Goal: Download file/media: Download file/media

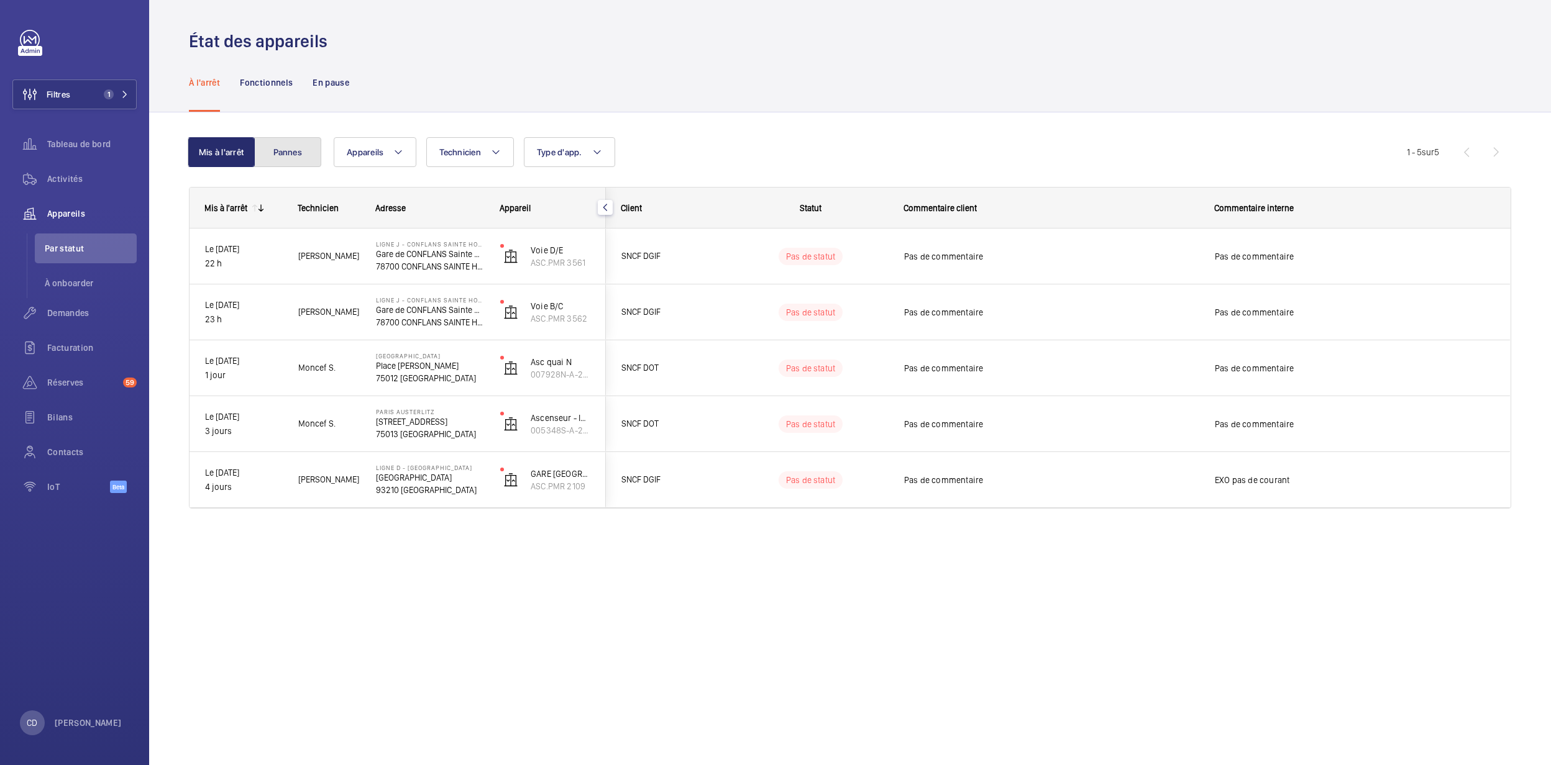
click at [284, 137] on button "Pannes" at bounding box center [287, 152] width 67 height 30
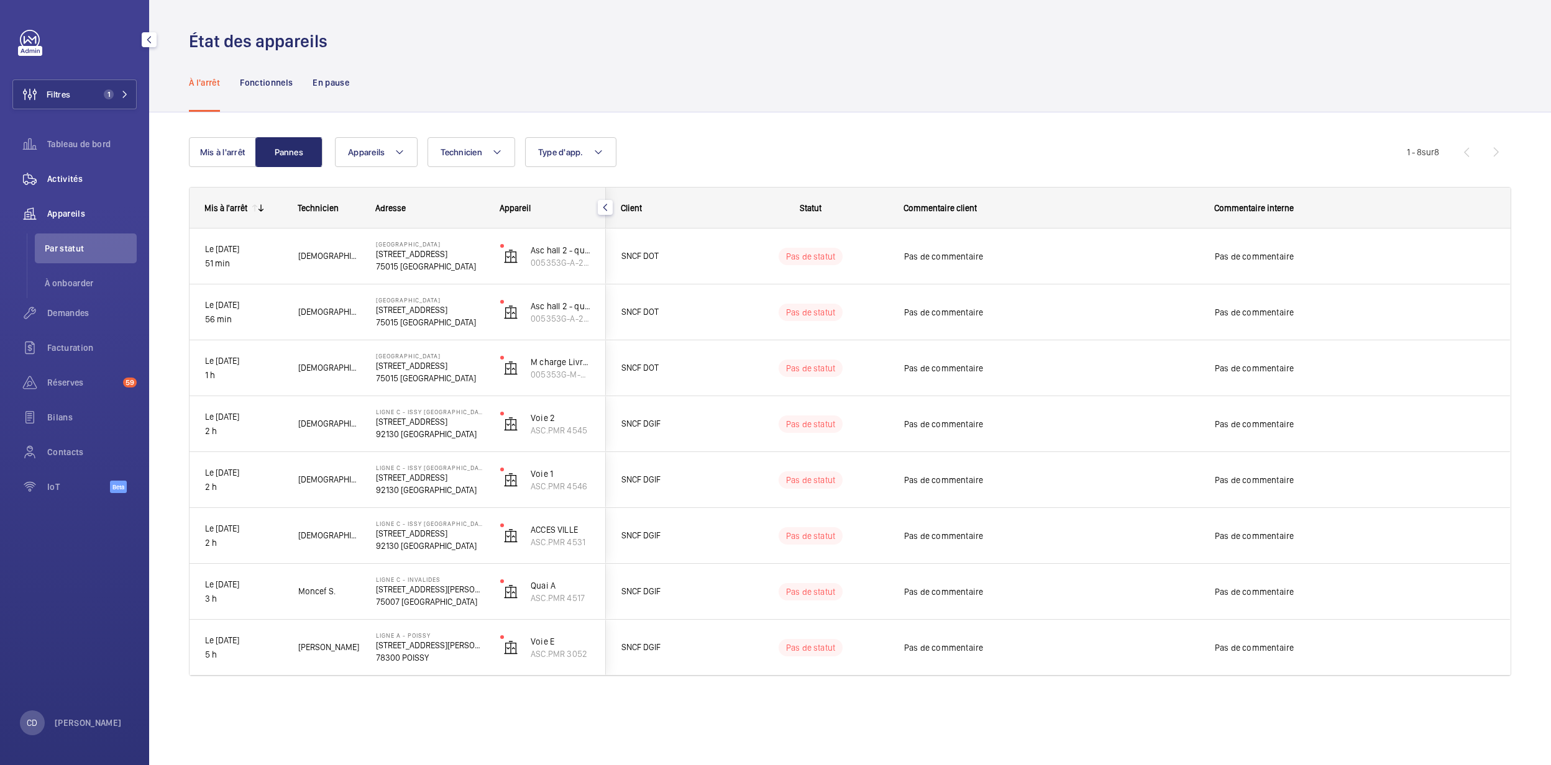
click at [70, 189] on div "Activités" at bounding box center [74, 179] width 124 height 30
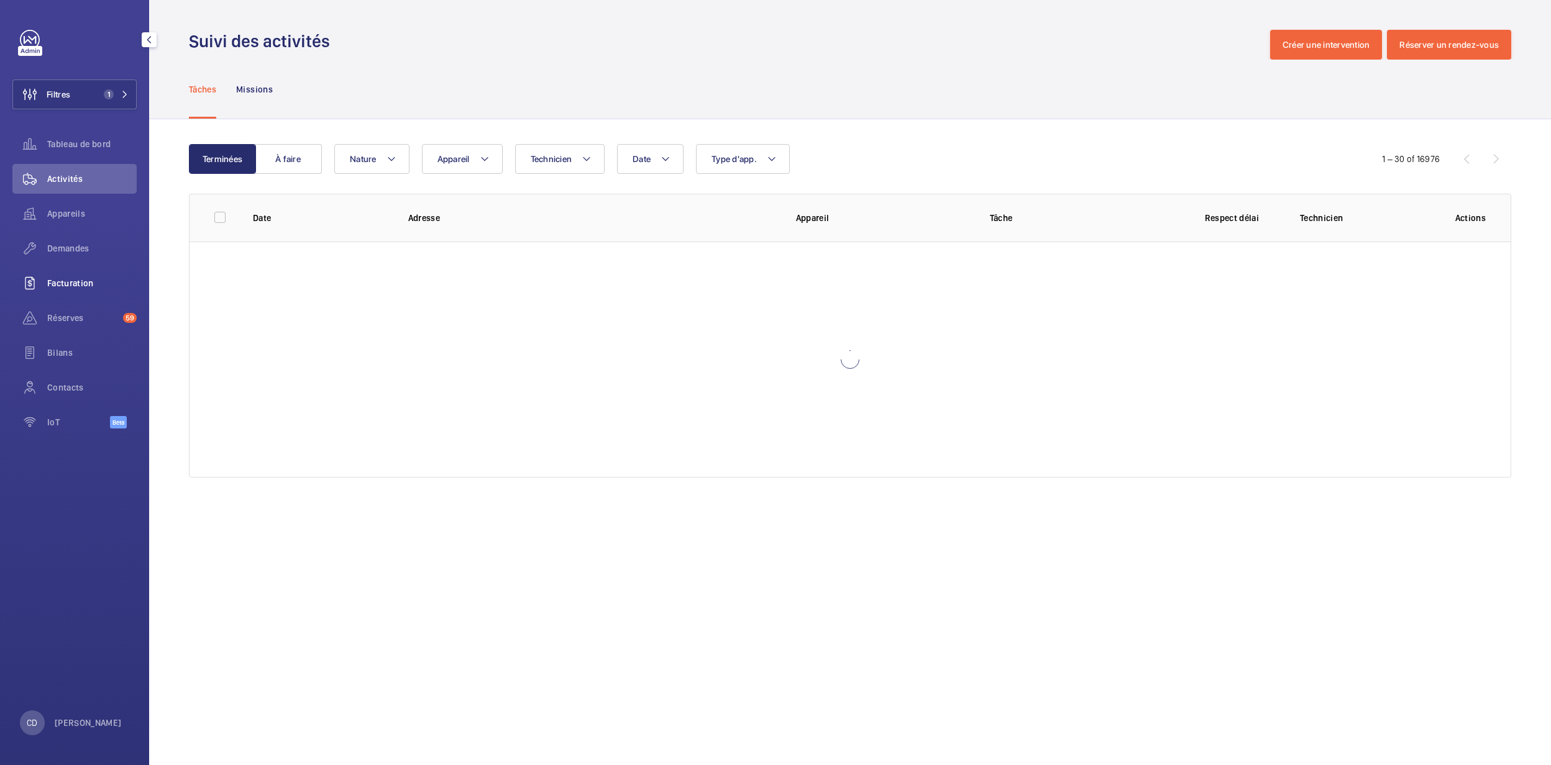
drag, startPoint x: 60, startPoint y: 262, endPoint x: 111, endPoint y: 280, distance: 53.4
click at [60, 261] on div "Demandes" at bounding box center [74, 249] width 124 height 30
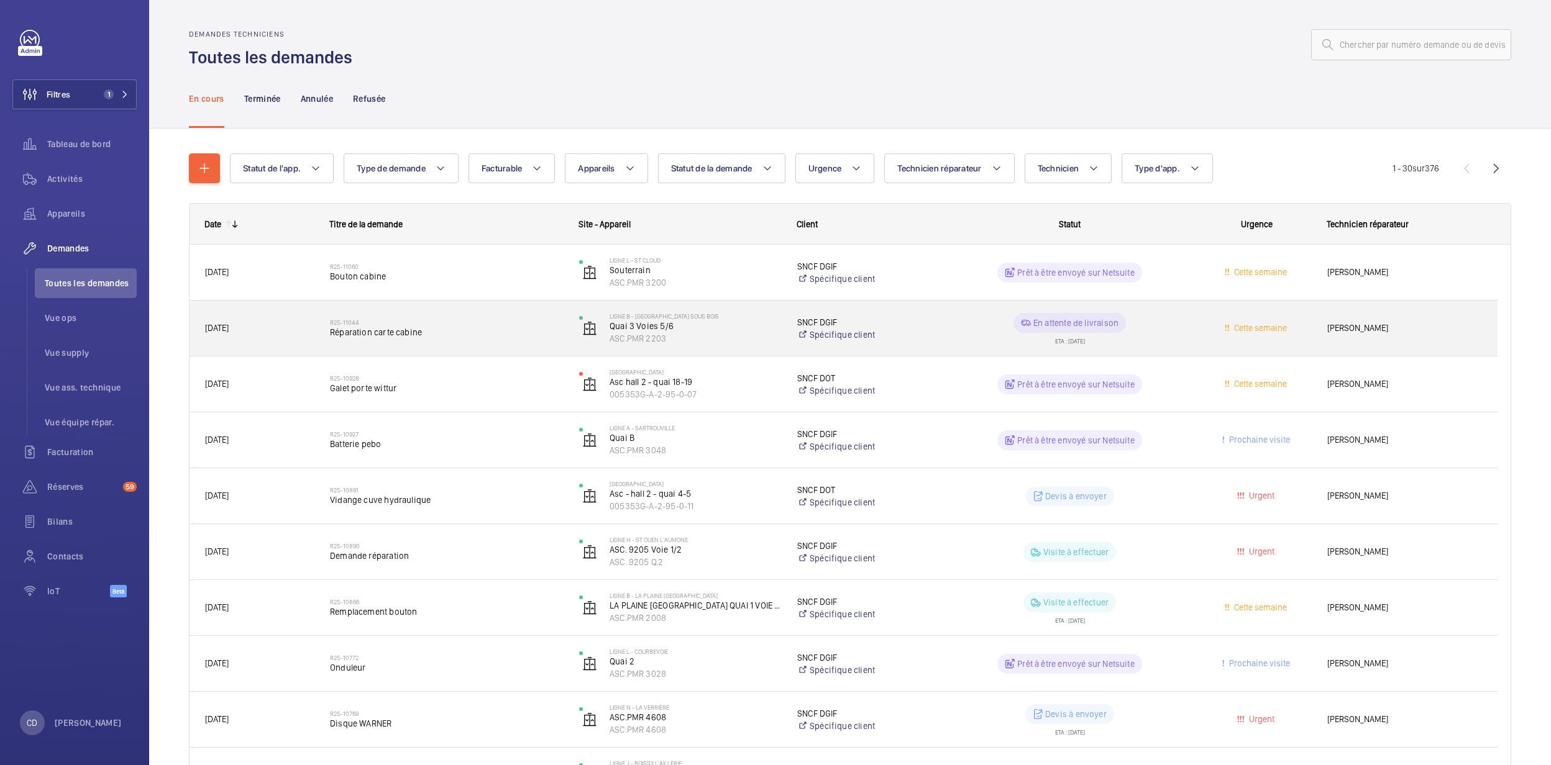
click at [472, 314] on div "R25-11044 Réparation carte cabine" at bounding box center [446, 329] width 233 height 36
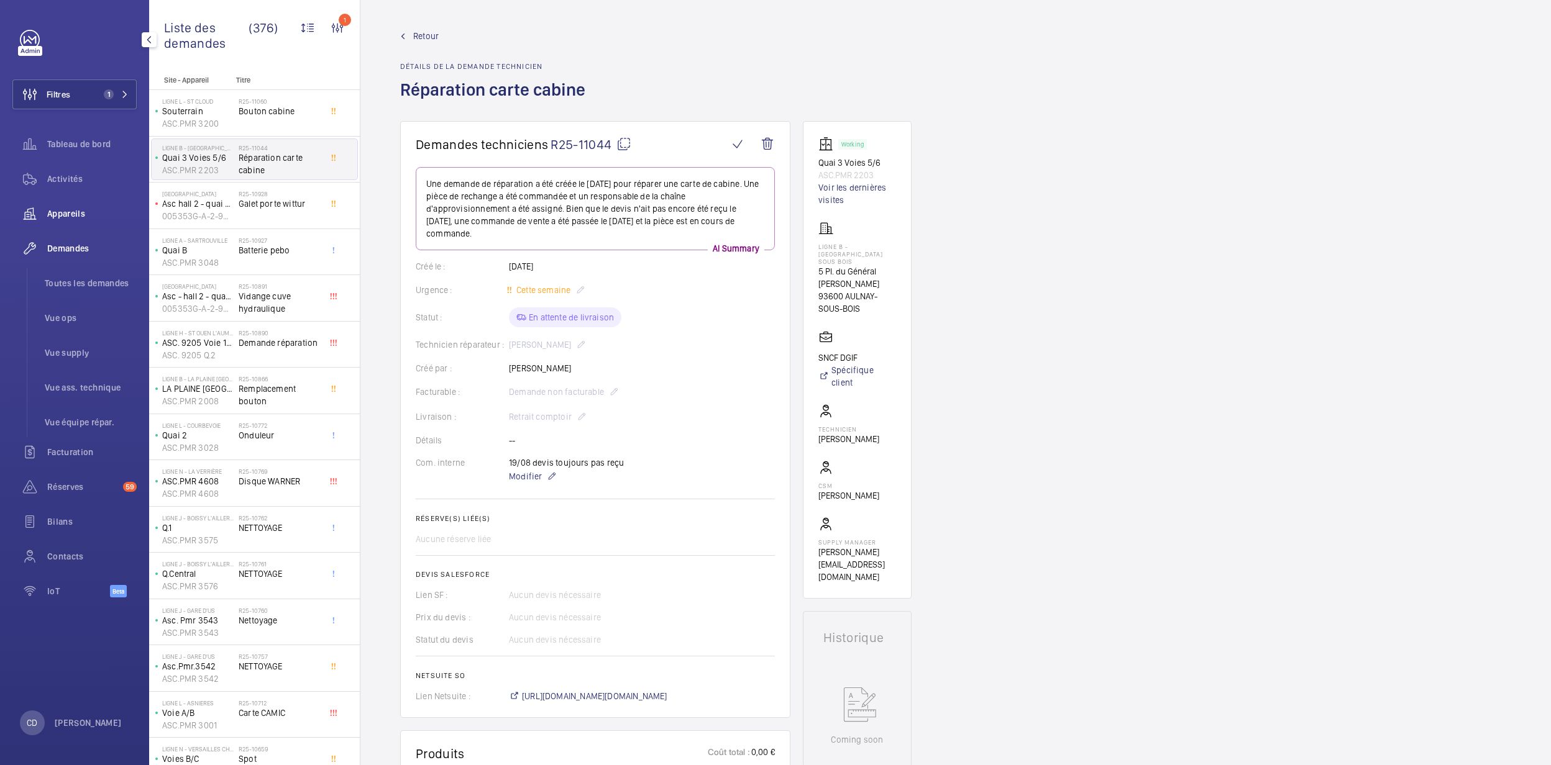
click at [63, 219] on span "Appareils" at bounding box center [91, 213] width 89 height 12
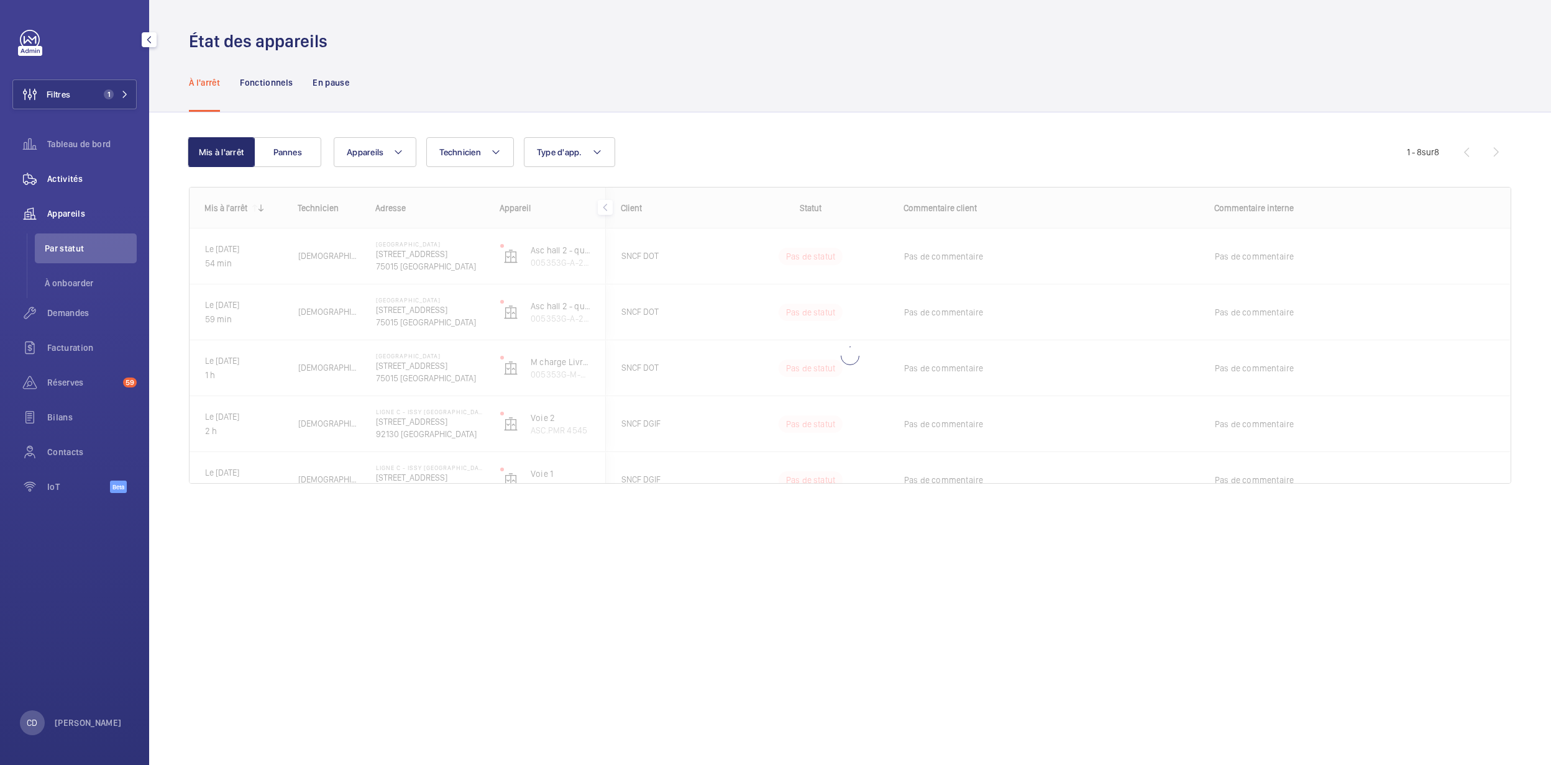
click at [61, 179] on span "Activités" at bounding box center [91, 179] width 89 height 12
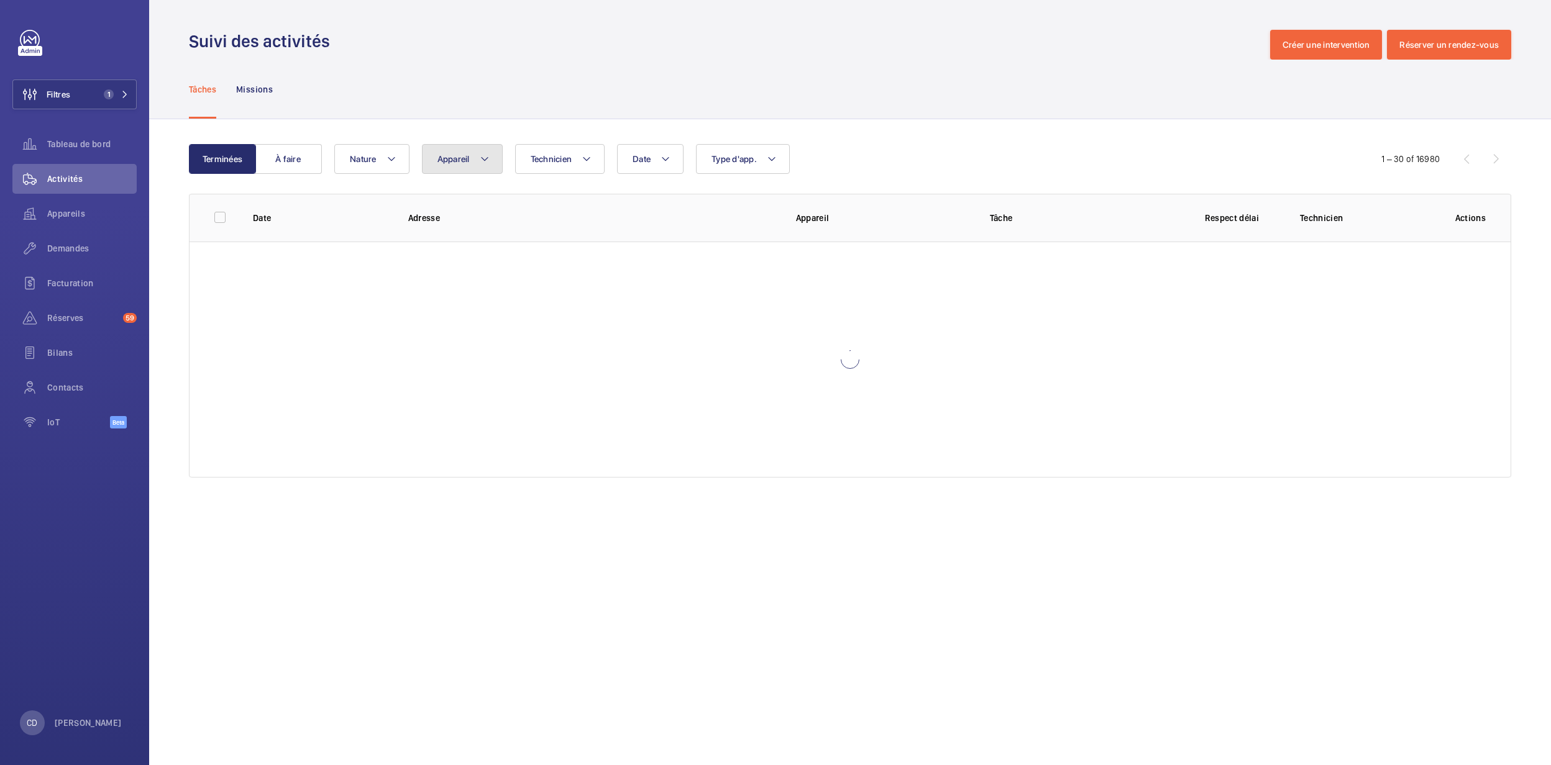
click at [485, 149] on button "Appareil" at bounding box center [462, 159] width 81 height 30
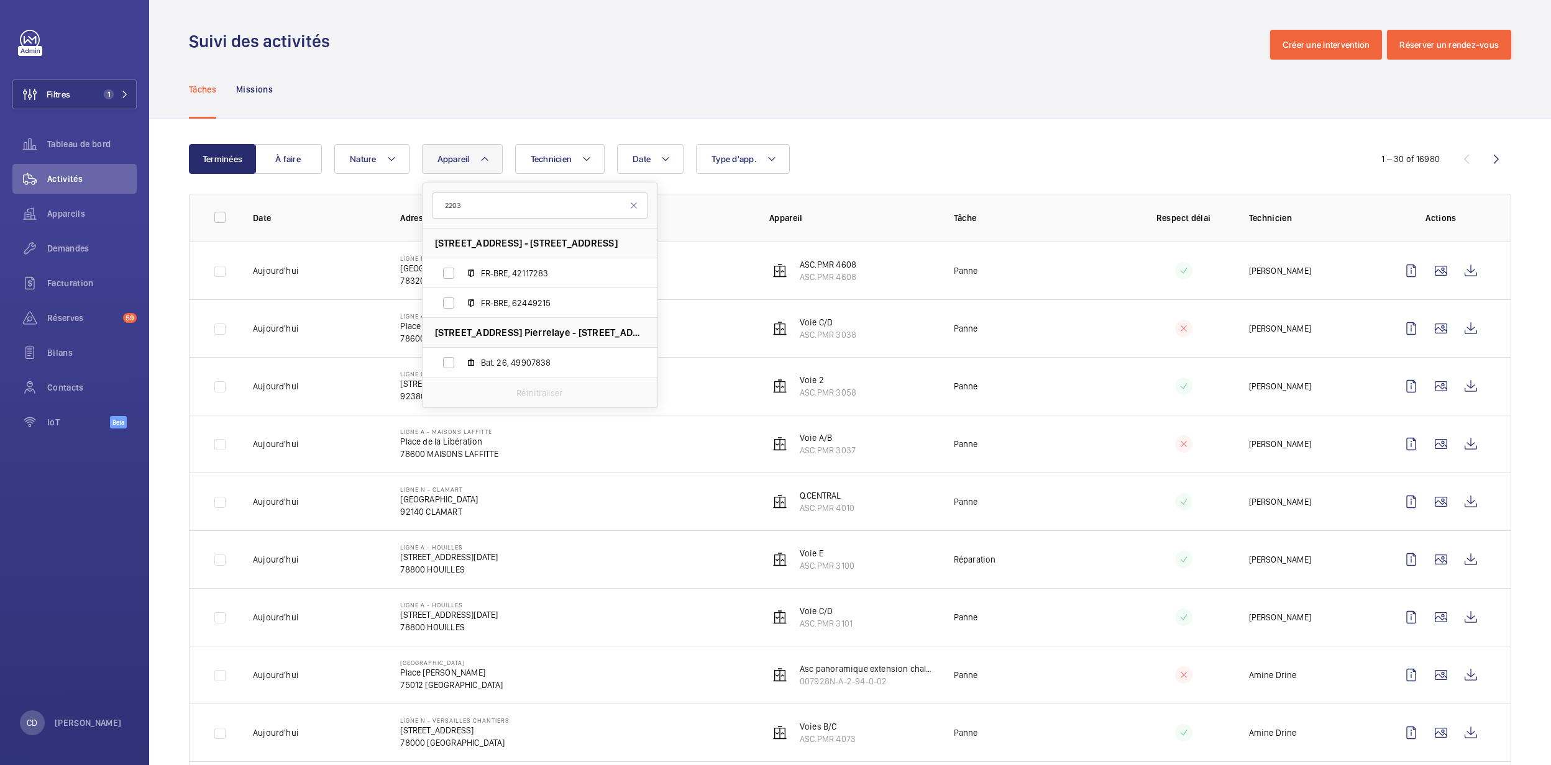
click at [448, 207] on input "2203" at bounding box center [540, 206] width 216 height 26
type input "asc.pmr 2203"
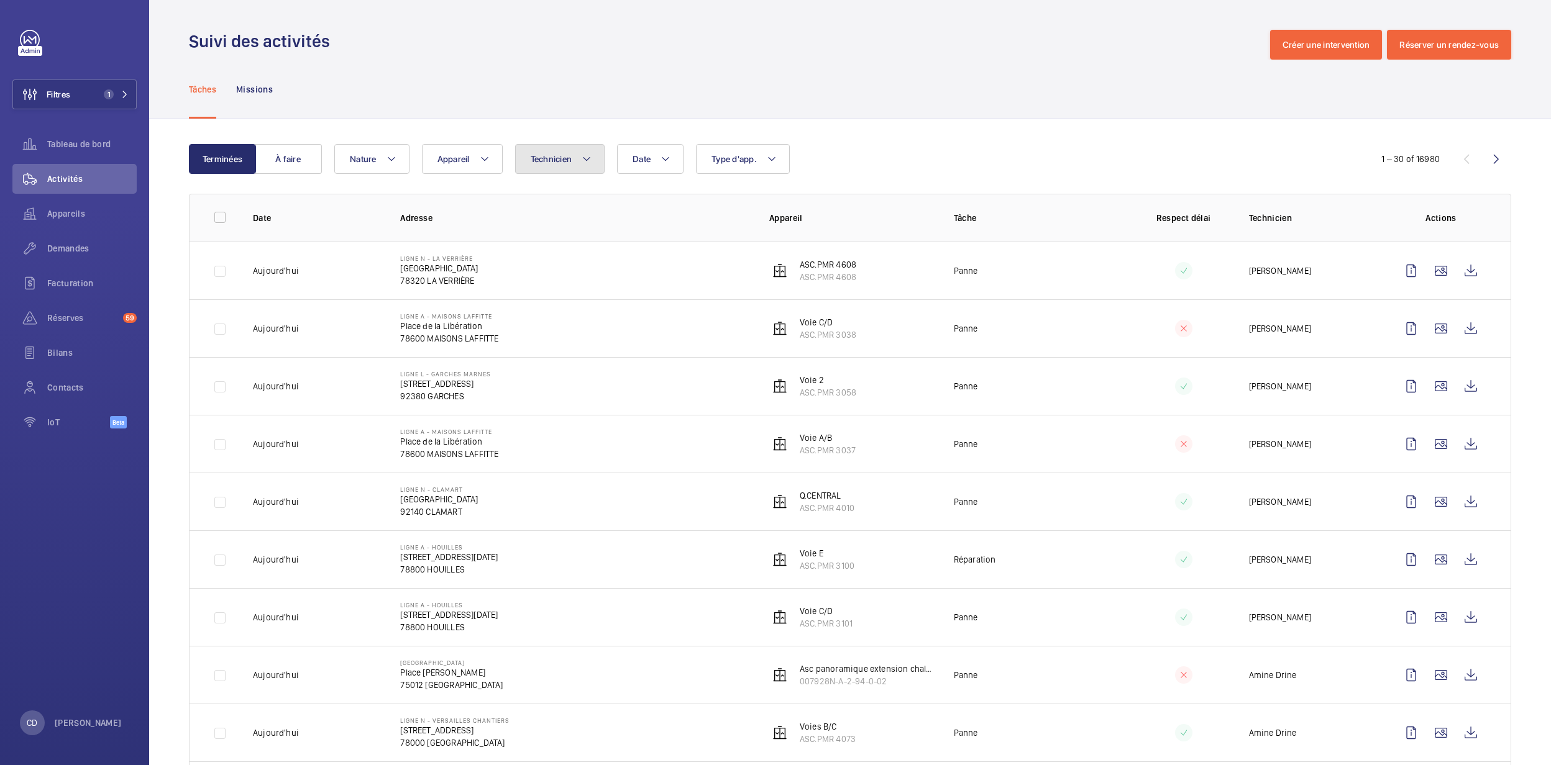
click at [569, 155] on span "Technicien" at bounding box center [552, 159] width 42 height 10
click at [426, 147] on button "Appareil" at bounding box center [462, 159] width 81 height 30
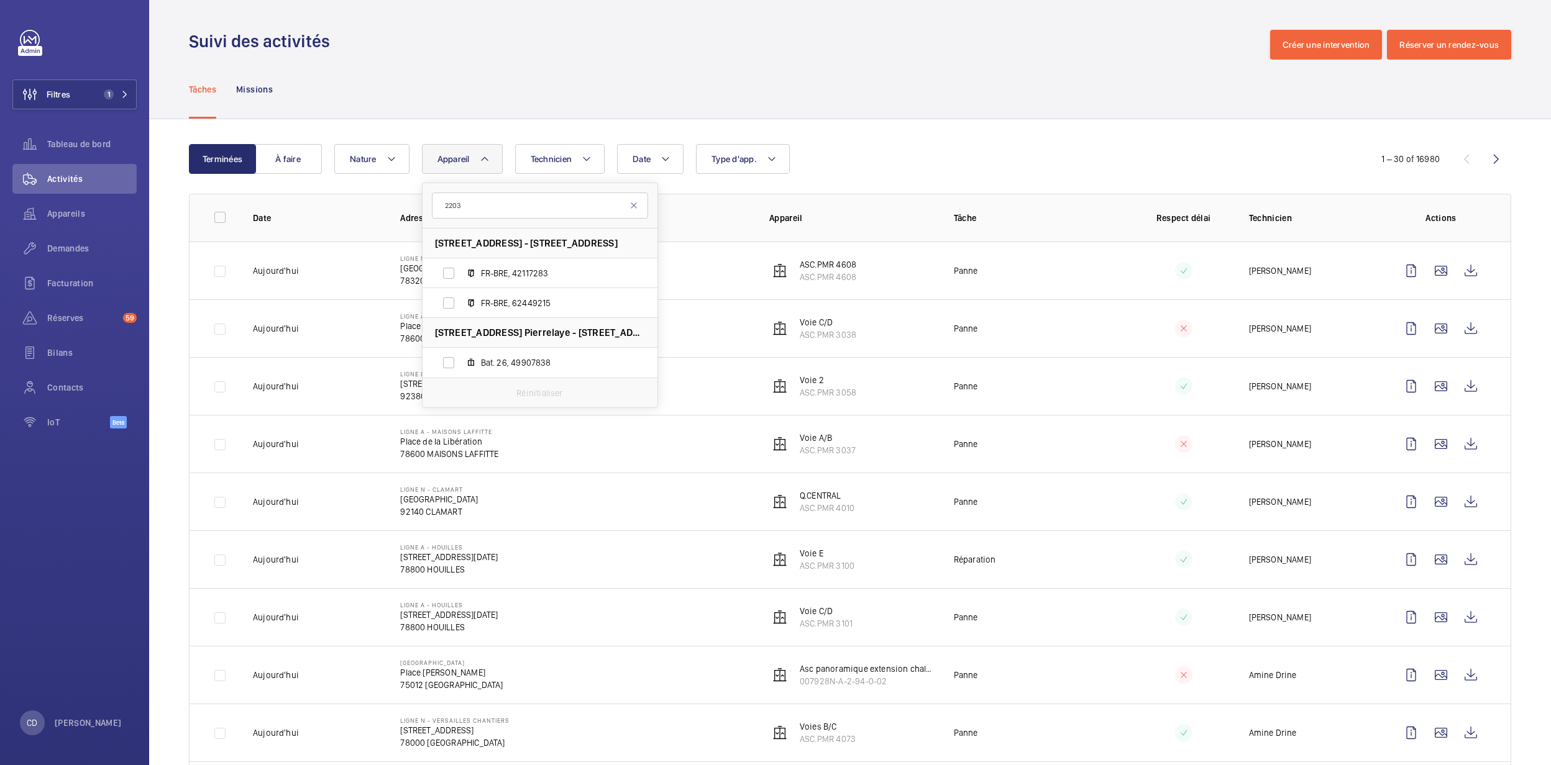
click at [443, 206] on input "2203" at bounding box center [540, 206] width 216 height 26
type input "asc.pmr 2203"
click at [542, 430] on td "Ligne A - MAISONS LAFFITTE Place de la Libération [GEOGRAPHIC_DATA]" at bounding box center [564, 444] width 369 height 58
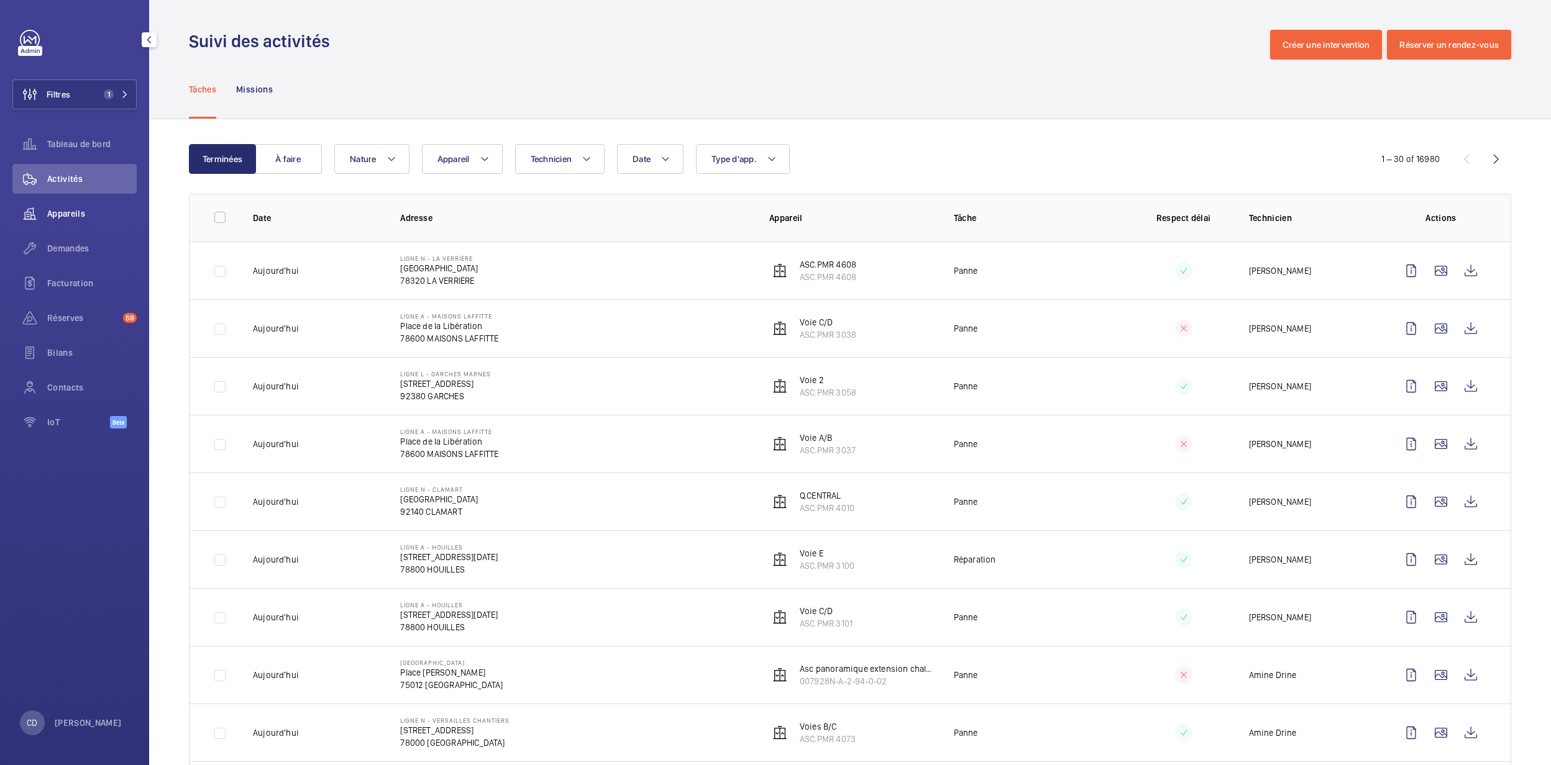
click at [47, 207] on span "Appareils" at bounding box center [91, 213] width 89 height 12
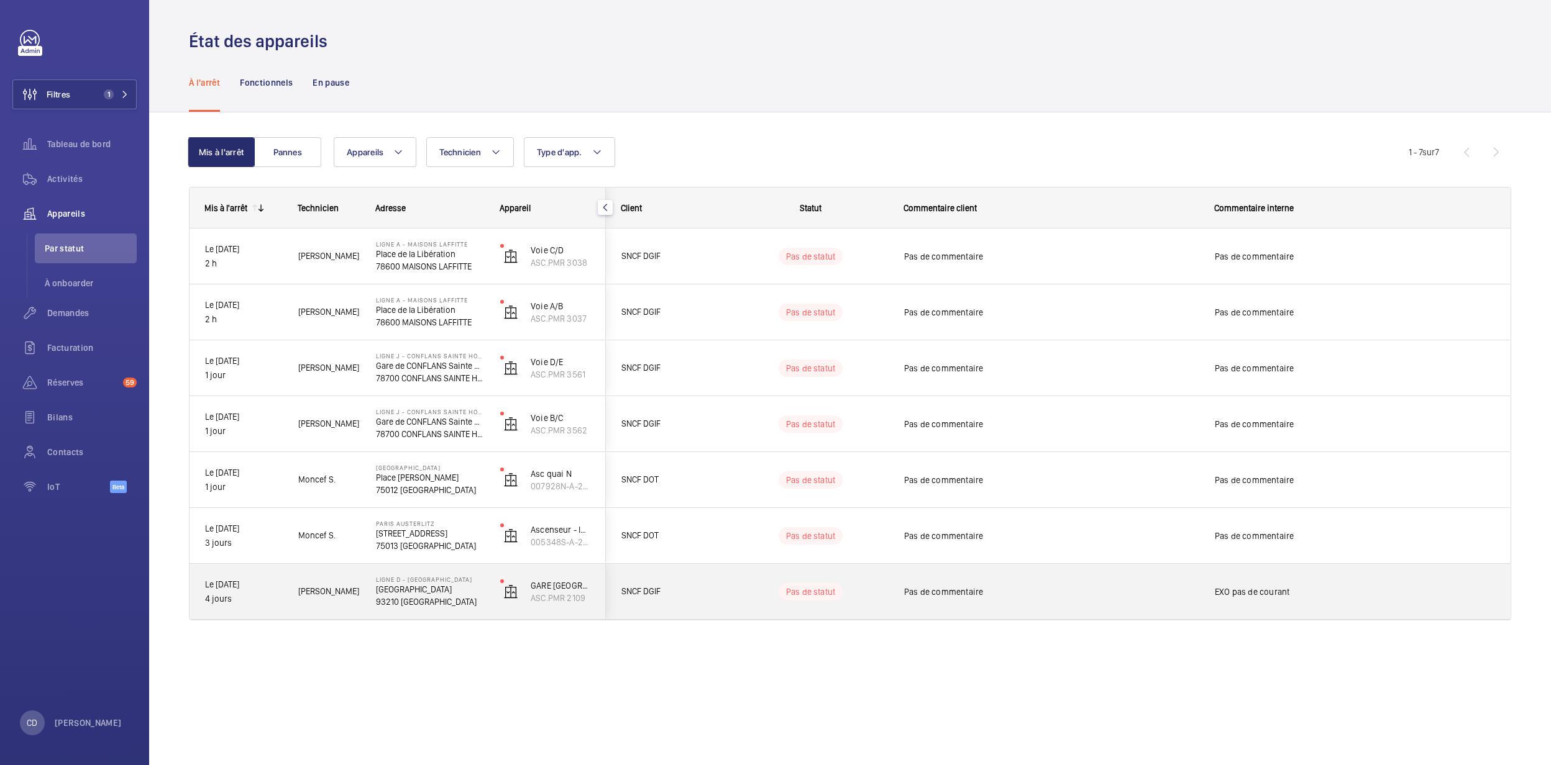
click at [417, 594] on p "[GEOGRAPHIC_DATA]" at bounding box center [430, 589] width 108 height 12
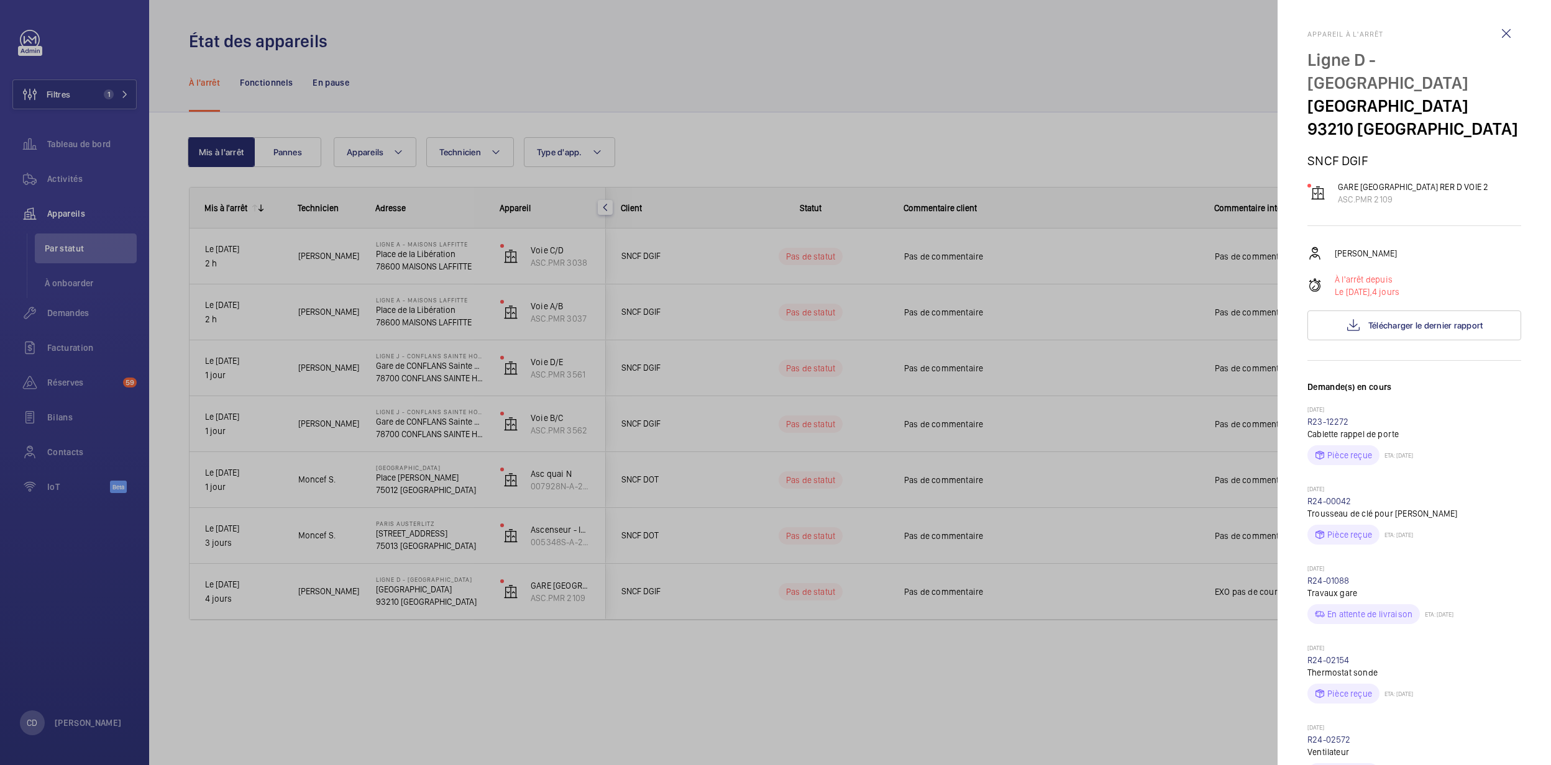
click at [287, 724] on div at bounding box center [775, 382] width 1551 height 765
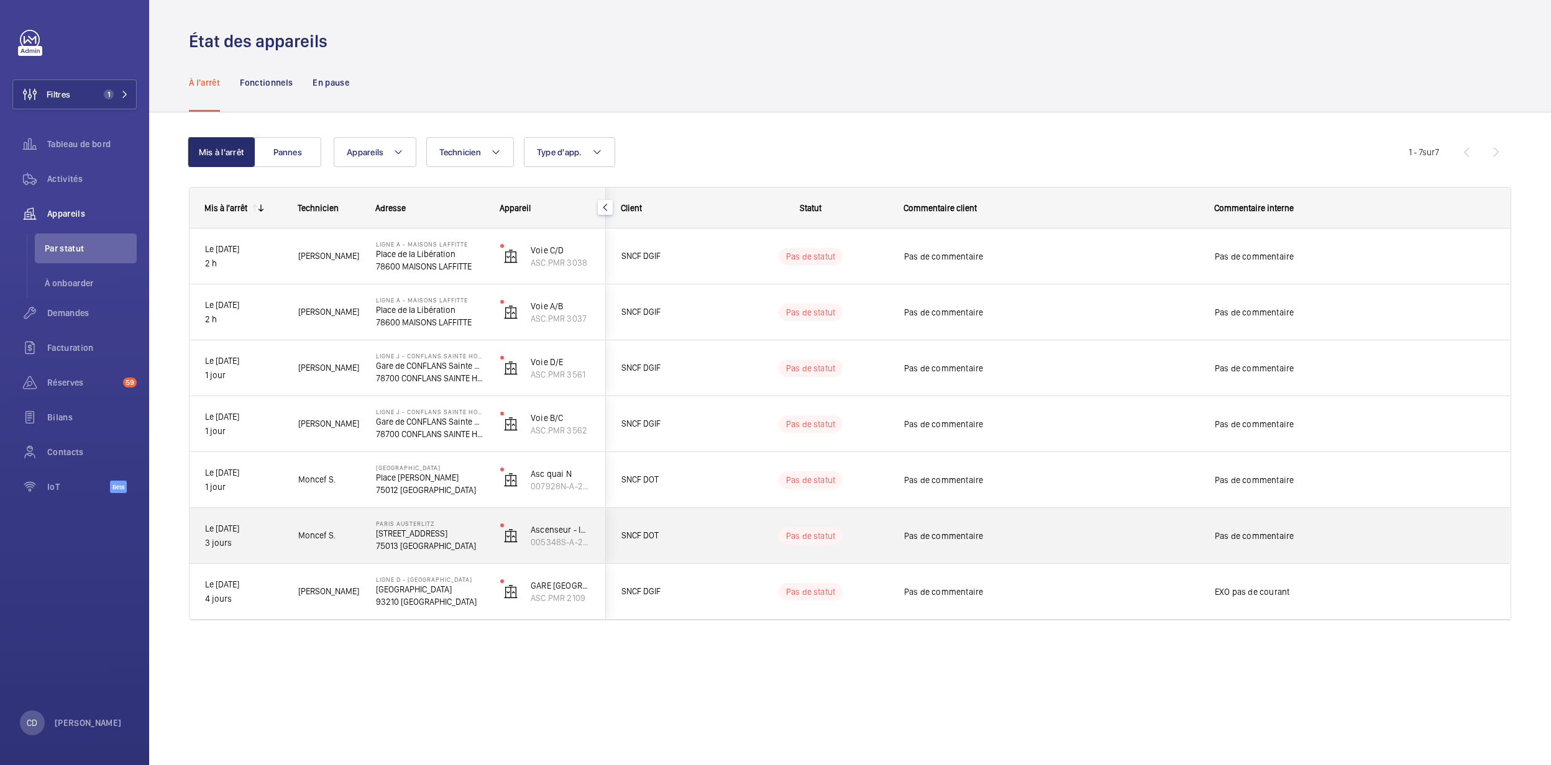
click at [429, 544] on p "75013 [GEOGRAPHIC_DATA]" at bounding box center [430, 546] width 108 height 12
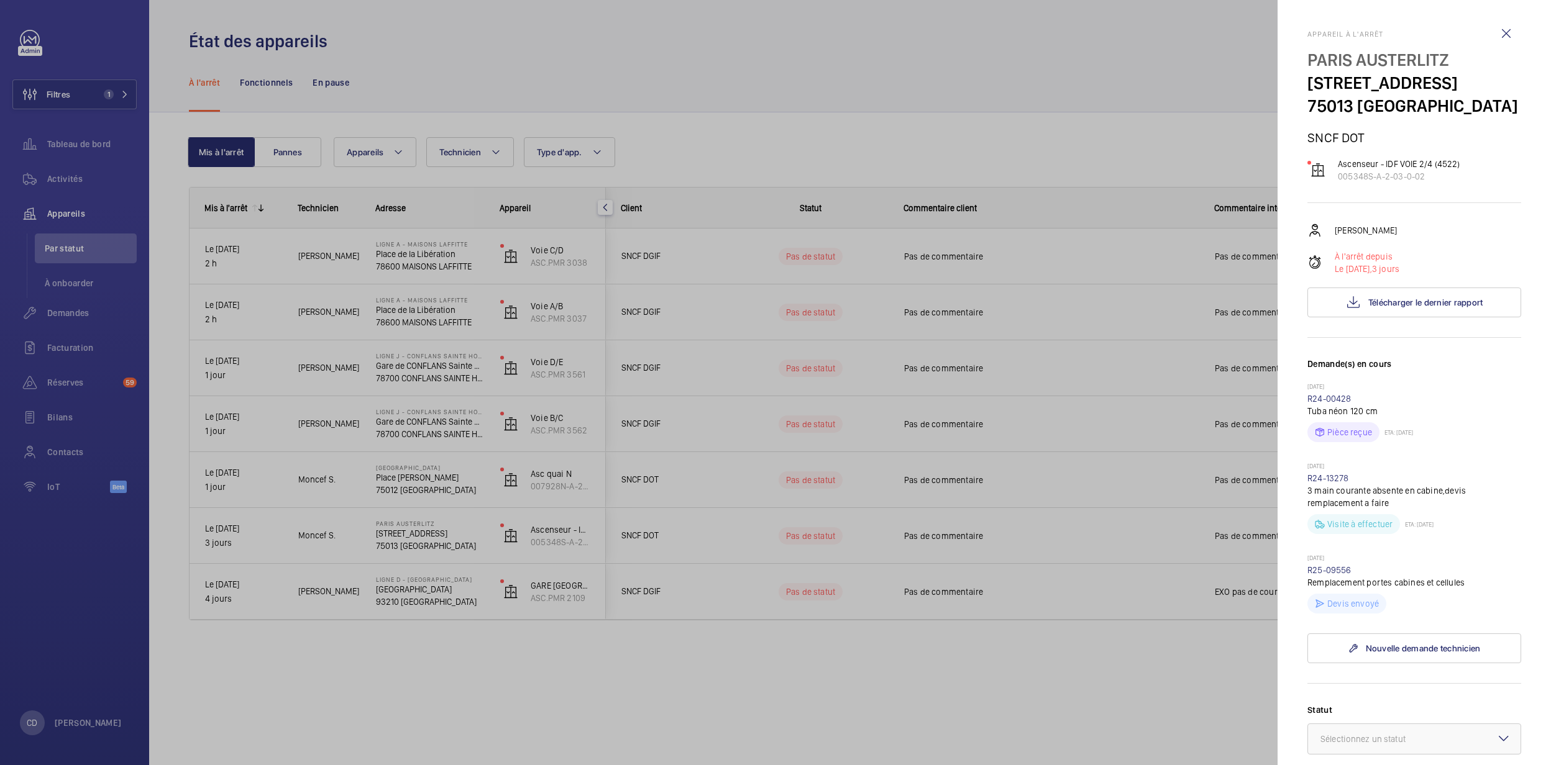
click at [404, 486] on div at bounding box center [775, 382] width 1551 height 765
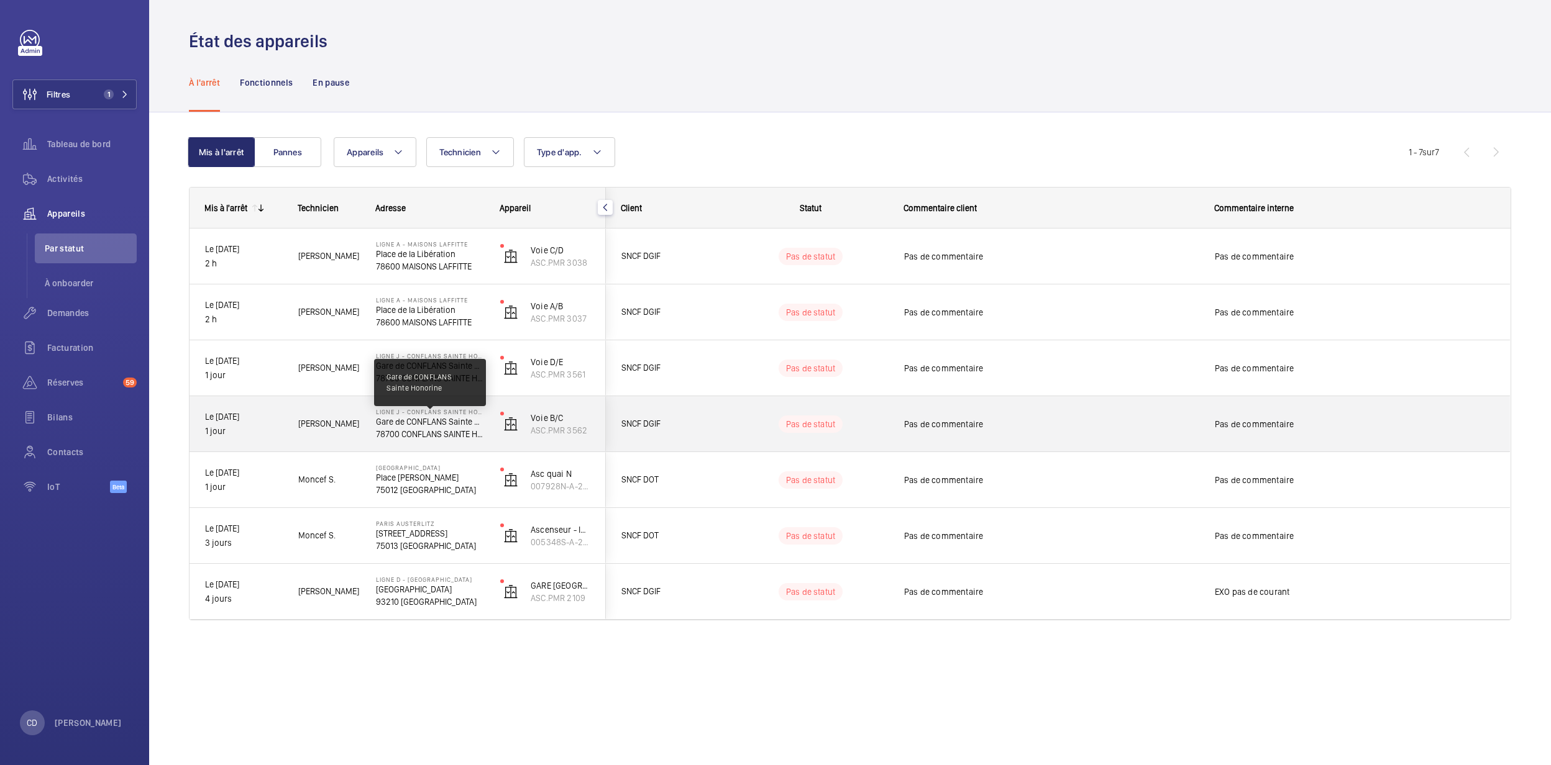
click at [436, 423] on p "Gare de CONFLANS Sainte Honorine" at bounding box center [430, 422] width 108 height 12
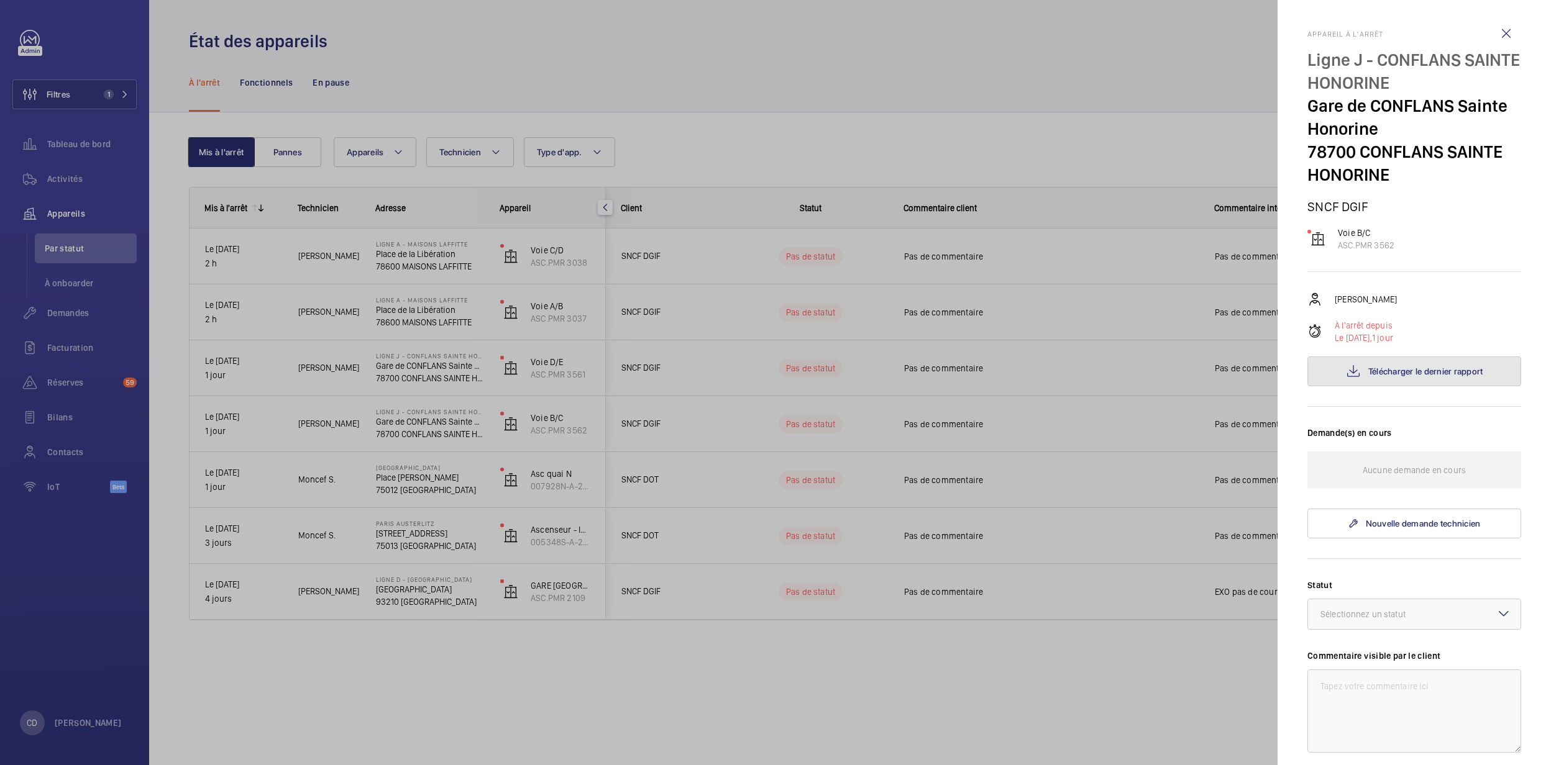
click at [1410, 363] on button "Télécharger le dernier rapport" at bounding box center [1414, 372] width 214 height 30
click at [918, 212] on div at bounding box center [775, 382] width 1551 height 765
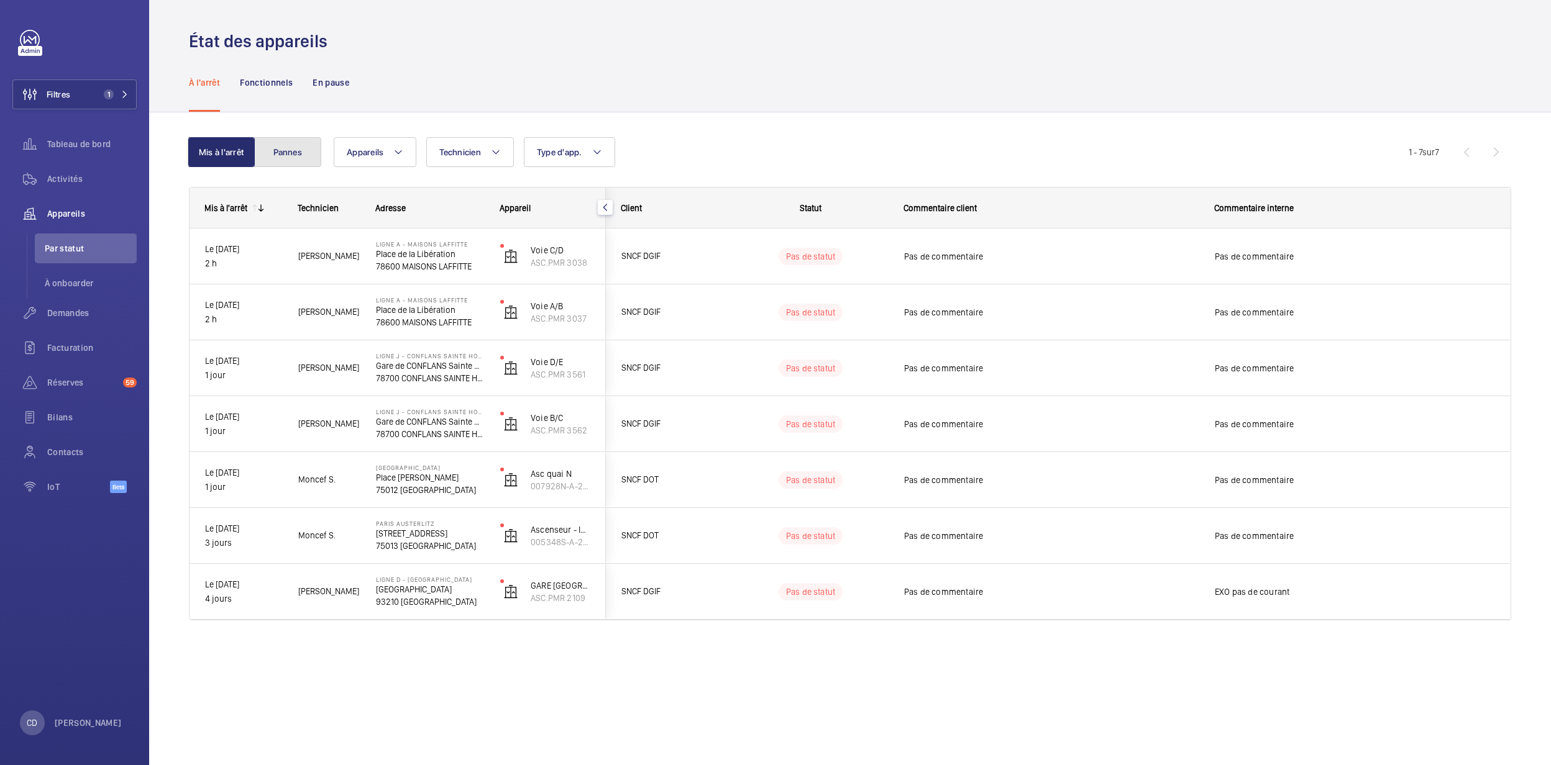
click at [296, 137] on button "Pannes" at bounding box center [287, 152] width 67 height 30
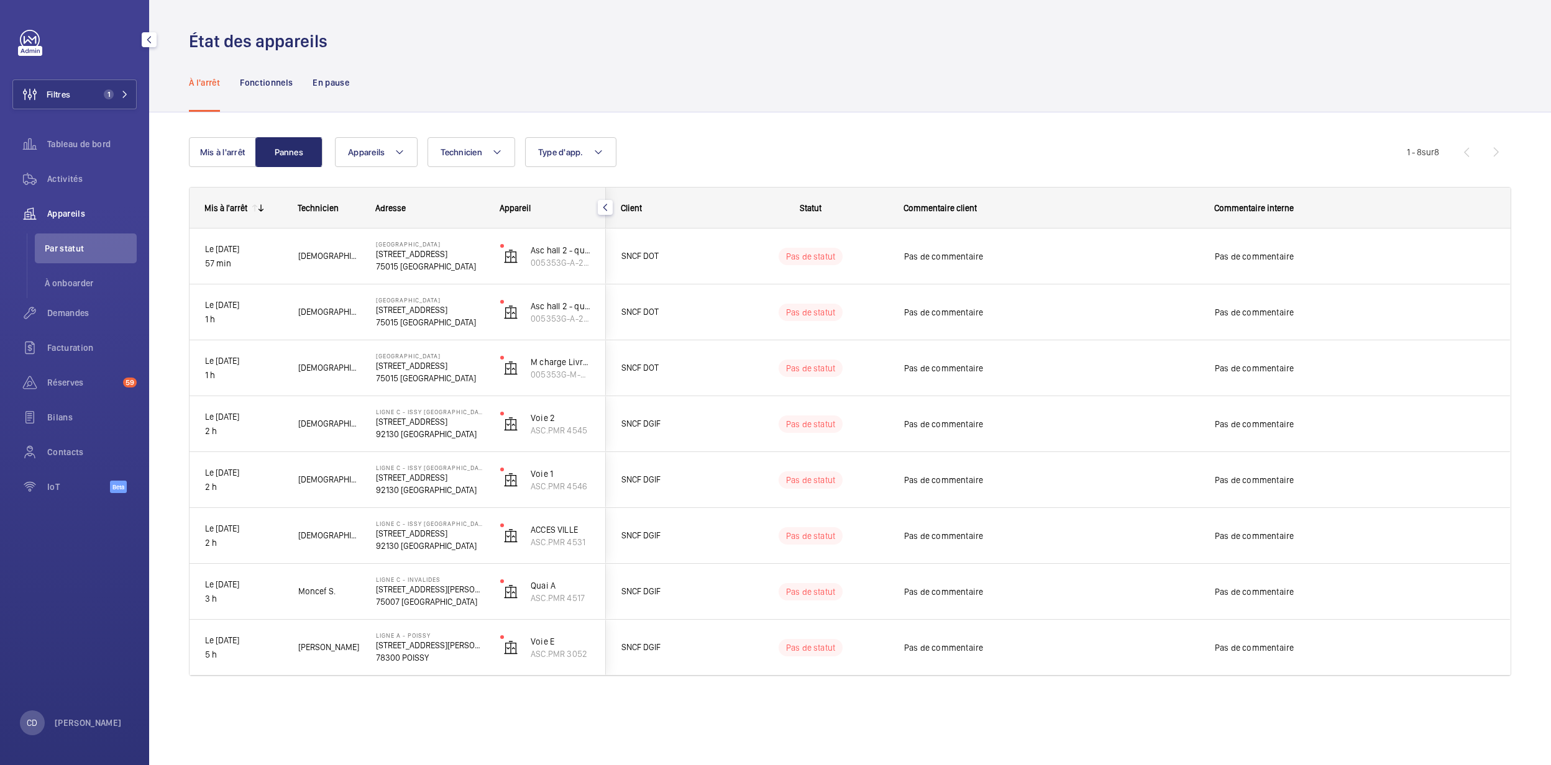
click at [71, 162] on div "Tableau de bord" at bounding box center [74, 146] width 124 height 35
click at [76, 174] on span "Activités" at bounding box center [91, 179] width 89 height 12
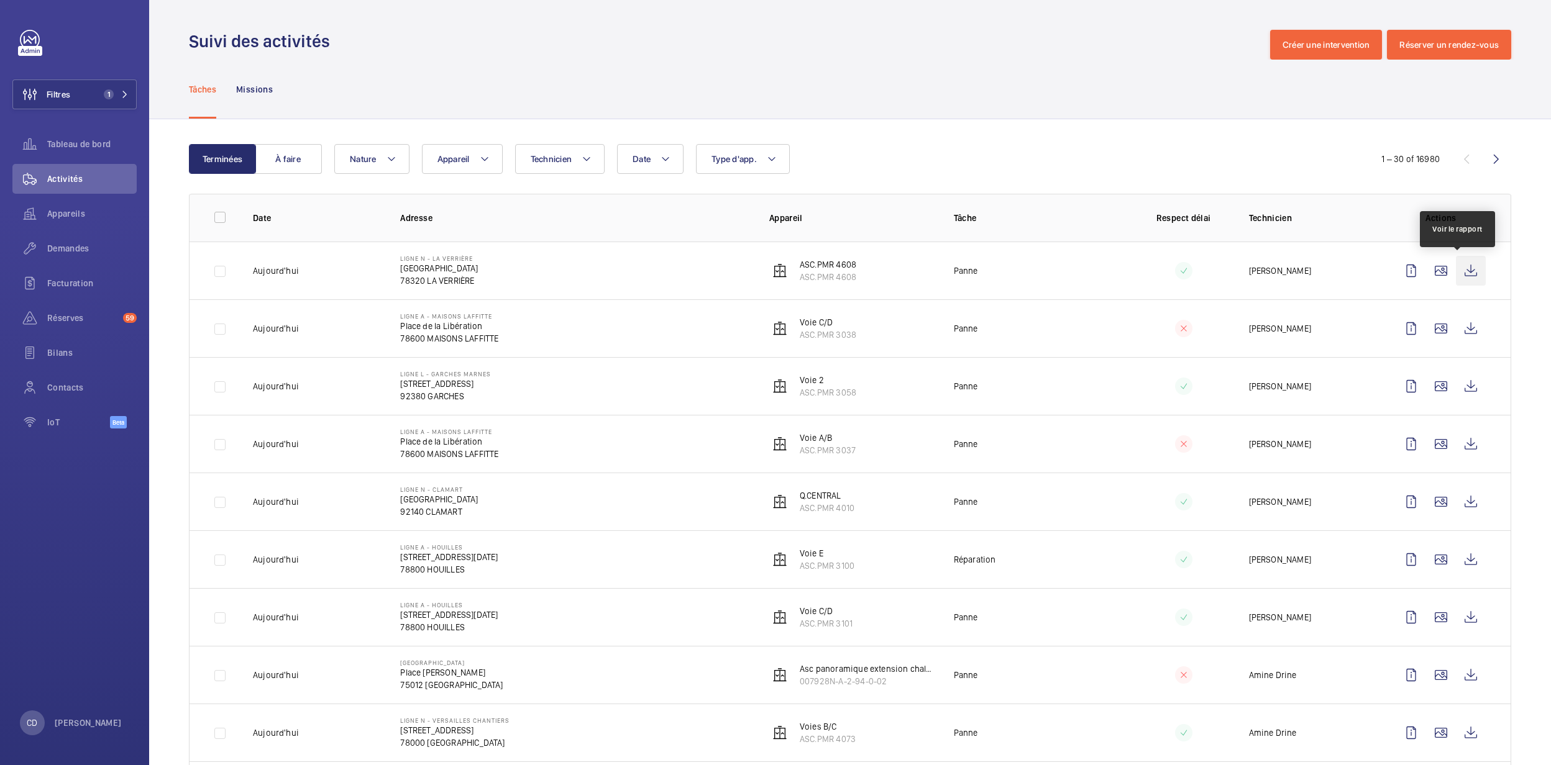
click at [1467, 275] on wm-front-icon-button at bounding box center [1470, 271] width 30 height 30
click at [61, 314] on span "Réserves" at bounding box center [82, 318] width 71 height 12
